Goal: Complete application form

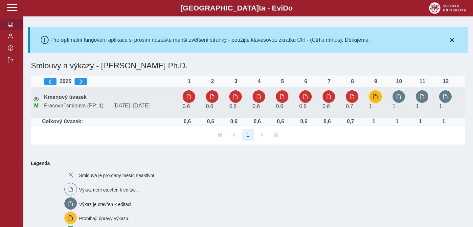
click at [377, 99] on span "button" at bounding box center [375, 96] width 5 height 5
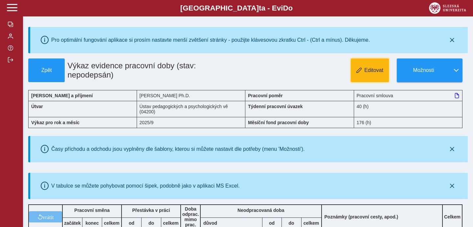
click at [372, 71] on span "Editovat" at bounding box center [373, 70] width 19 height 6
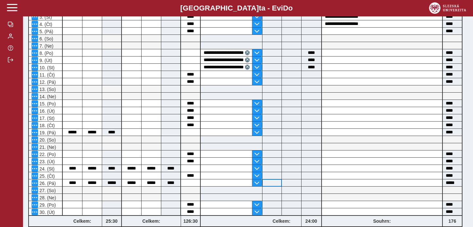
scroll to position [232, 0]
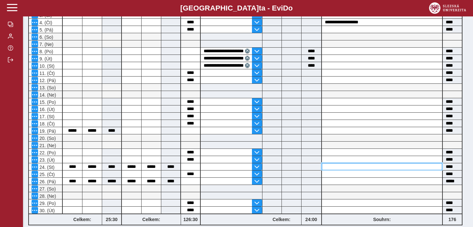
click at [332, 170] on input at bounding box center [382, 166] width 121 height 7
click at [335, 170] on input at bounding box center [382, 166] width 121 height 7
paste input "**********"
type input "**********"
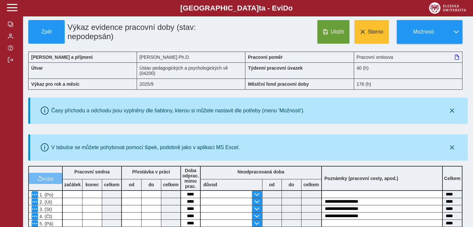
scroll to position [0, 0]
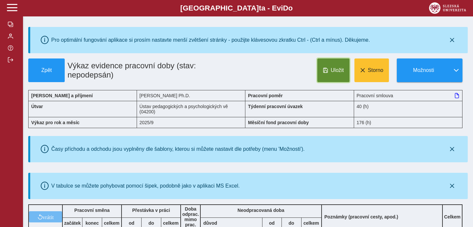
click at [333, 76] on button "Uložit" at bounding box center [333, 71] width 32 height 24
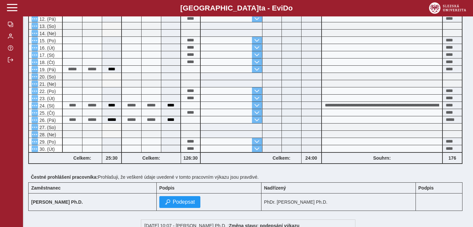
scroll to position [295, 0]
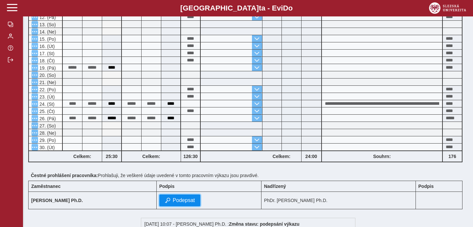
click at [163, 206] on button "Podepsat" at bounding box center [179, 201] width 41 height 12
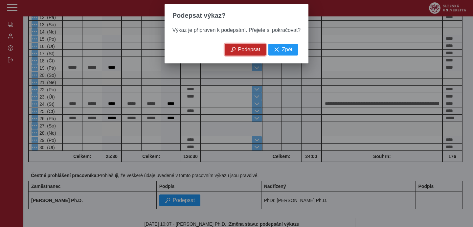
click at [257, 51] on span "Podepsat" at bounding box center [249, 50] width 22 height 6
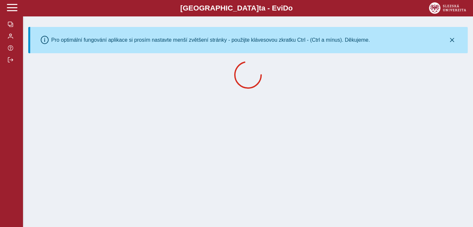
scroll to position [0, 0]
